Goal: Transaction & Acquisition: Purchase product/service

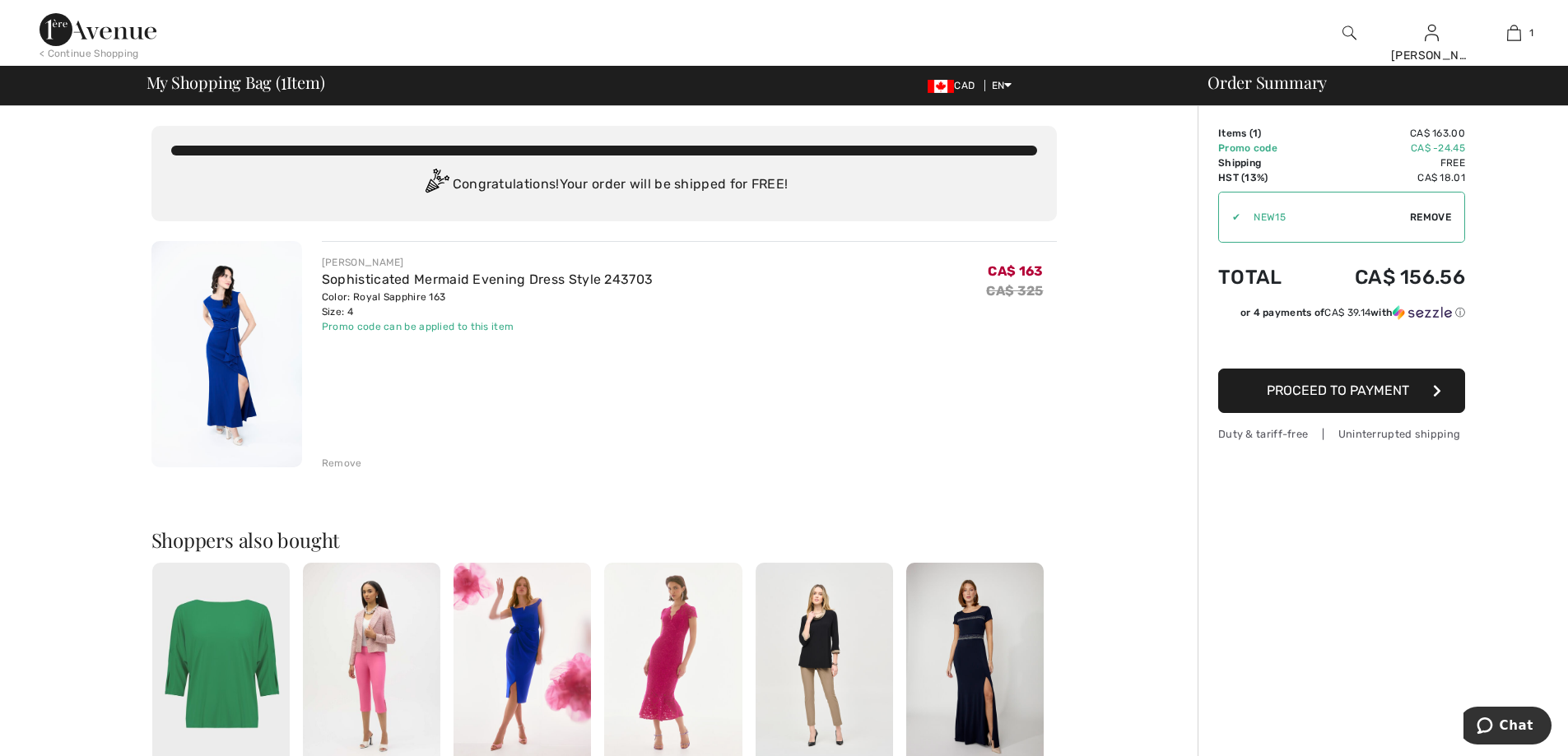
click at [221, 355] on img at bounding box center [227, 354] width 151 height 226
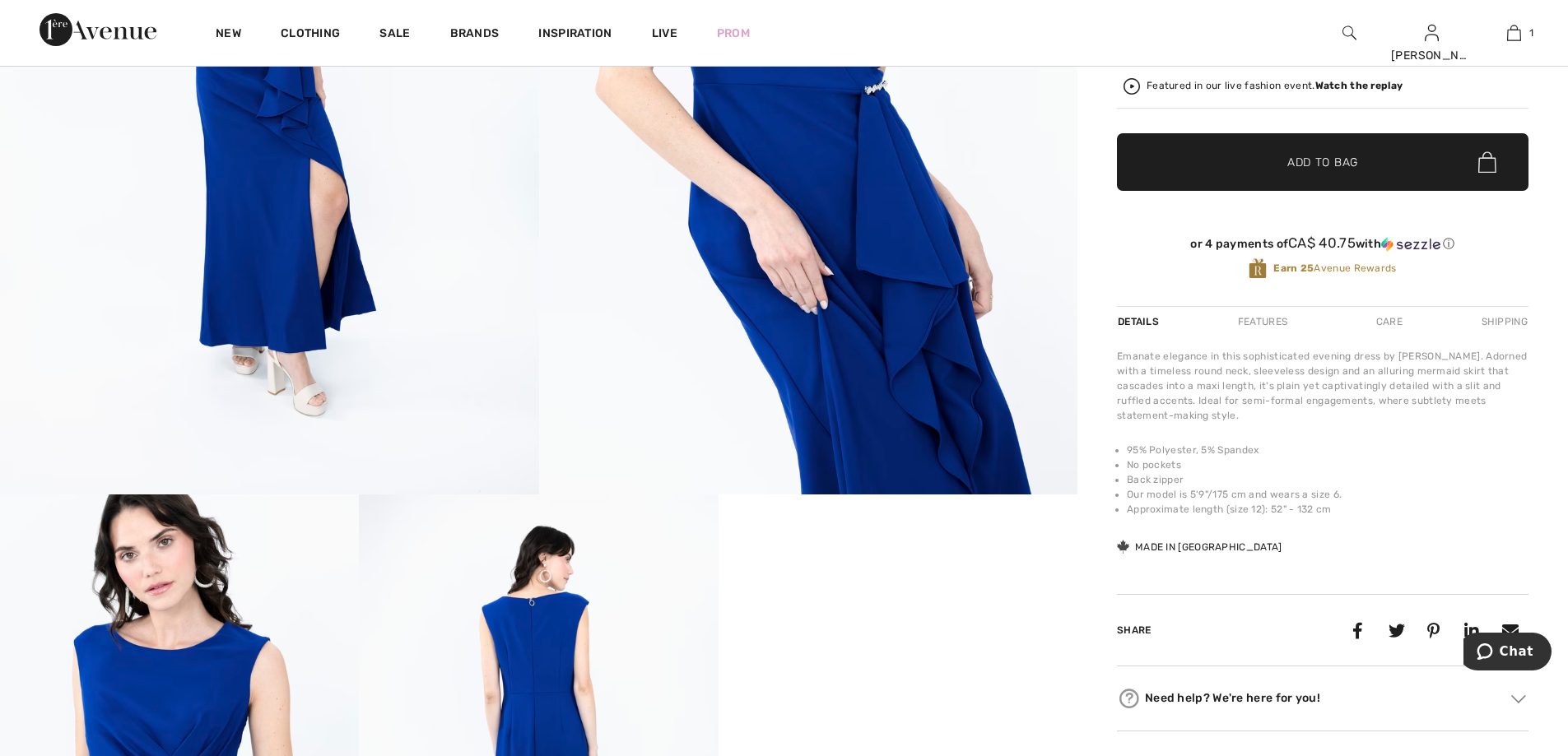
scroll to position [82, 0]
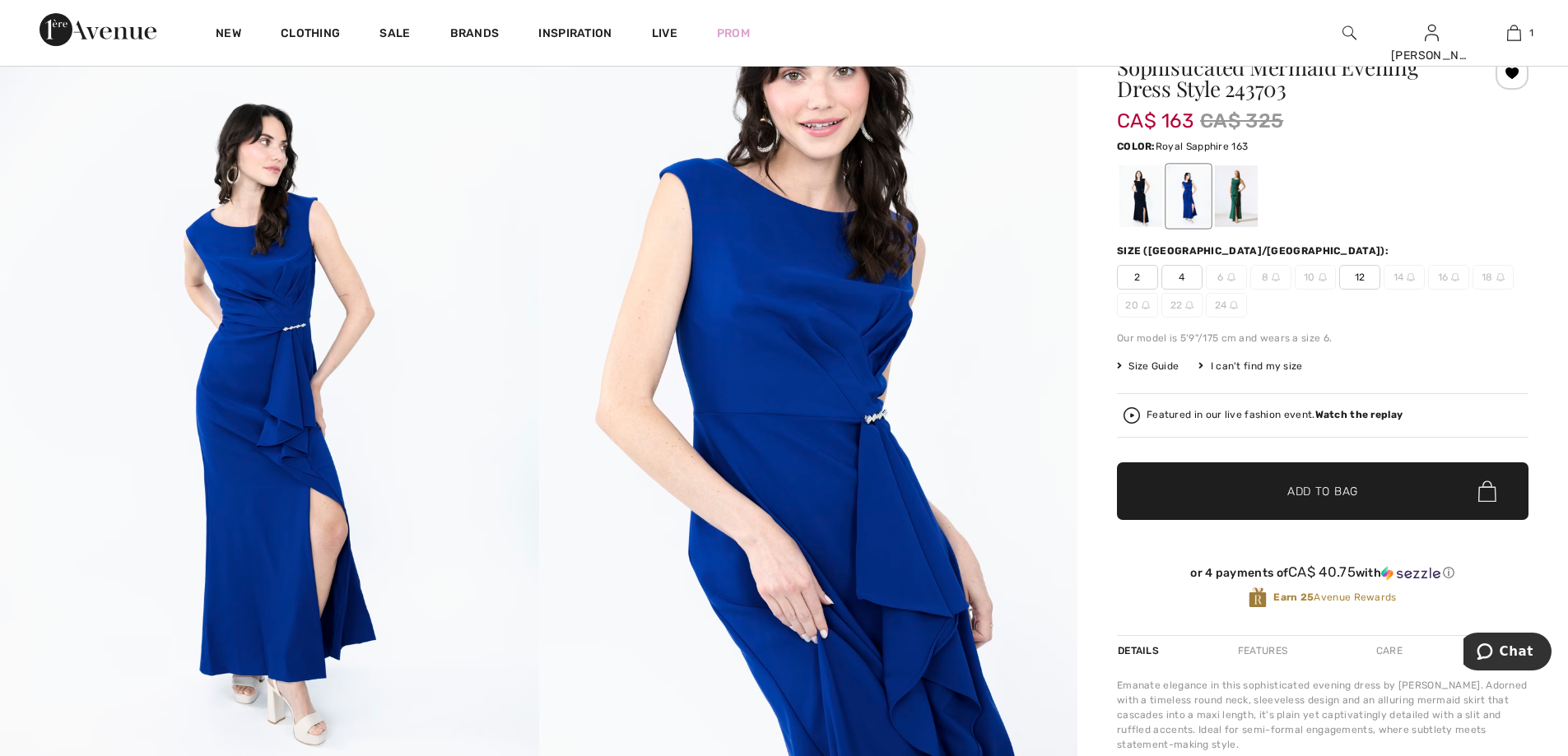
click at [1234, 278] on img at bounding box center [1232, 277] width 8 height 8
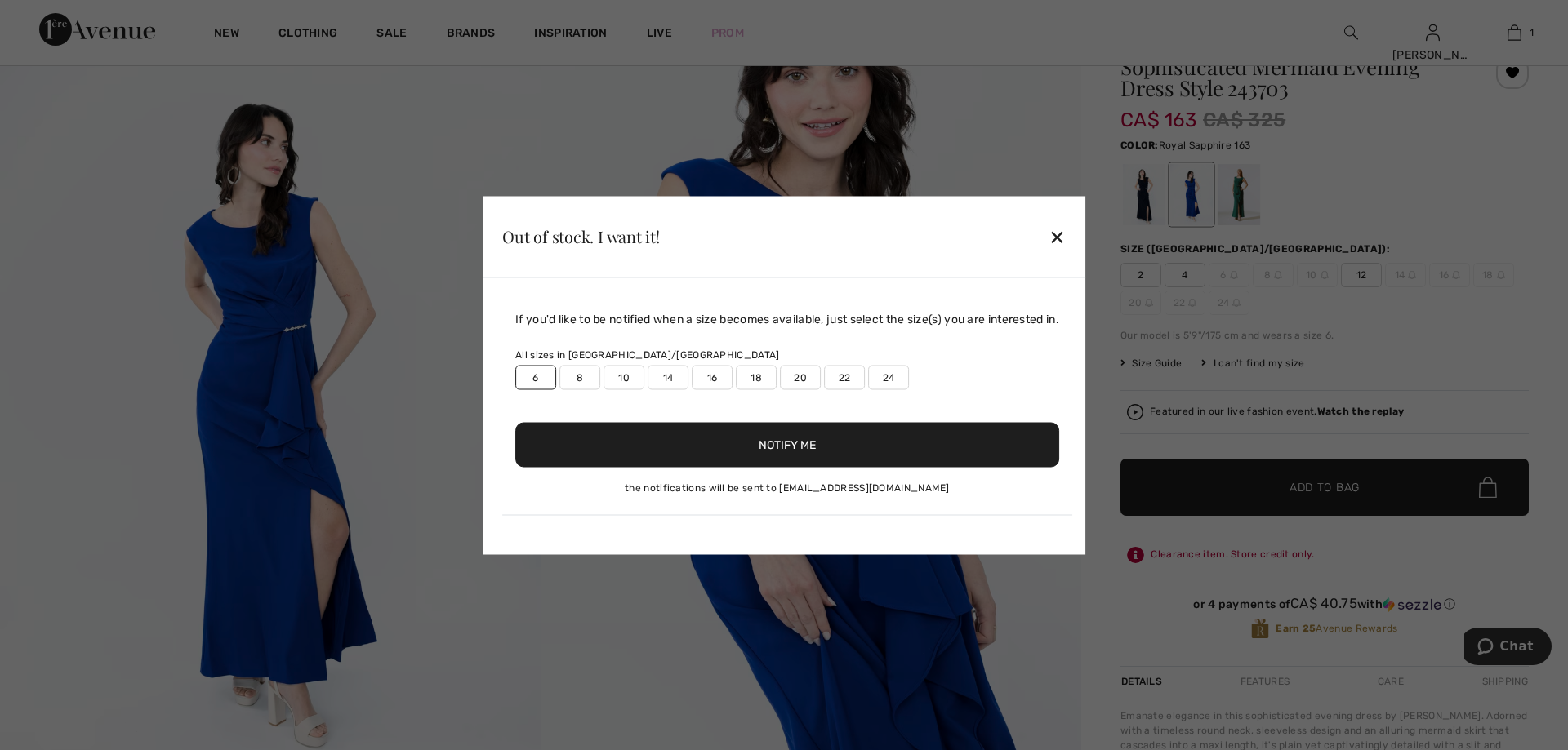
click at [802, 449] on button "Notify Me" at bounding box center [787, 444] width 543 height 45
click at [1064, 235] on div "✕" at bounding box center [1058, 236] width 17 height 34
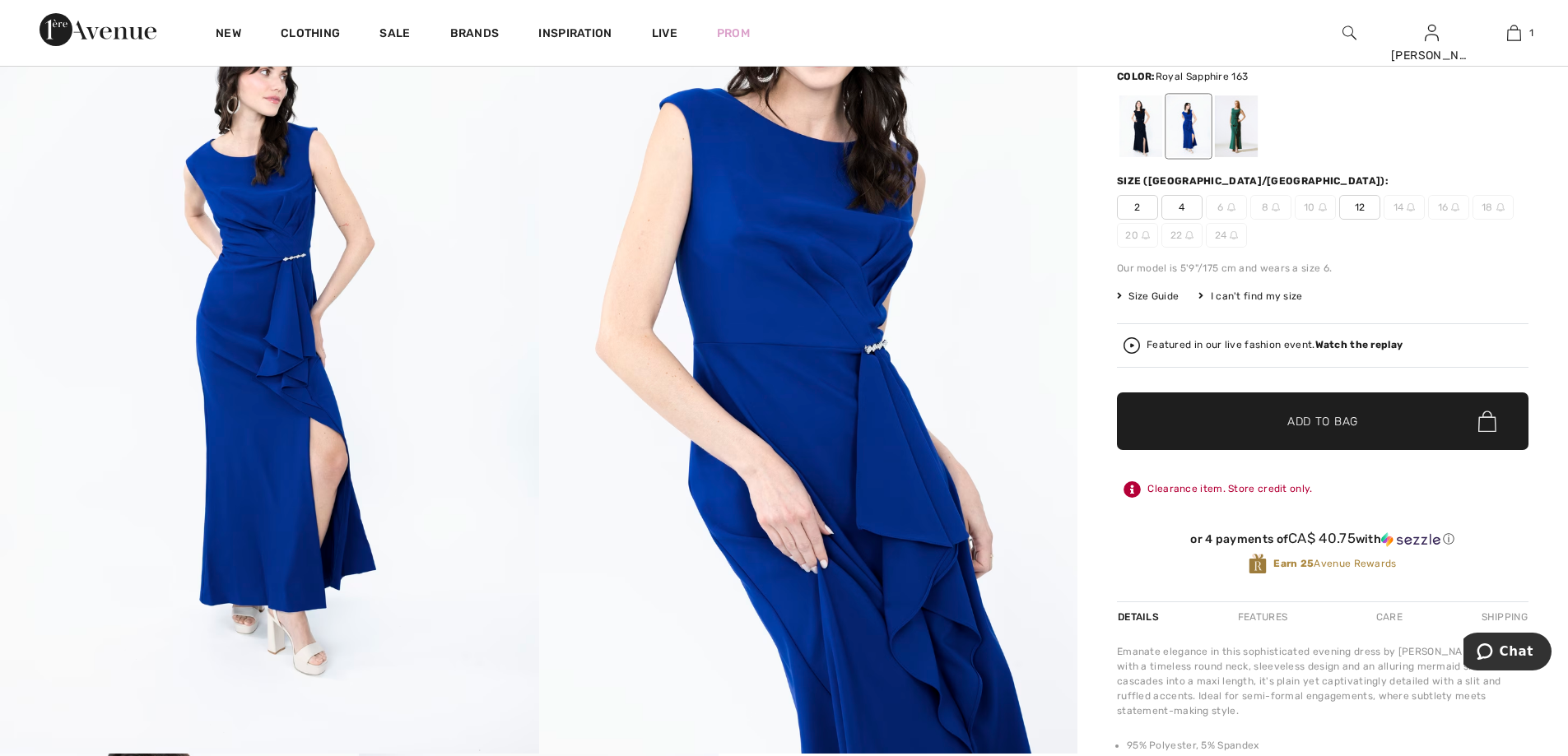
scroll to position [0, 0]
